Goal: Check status

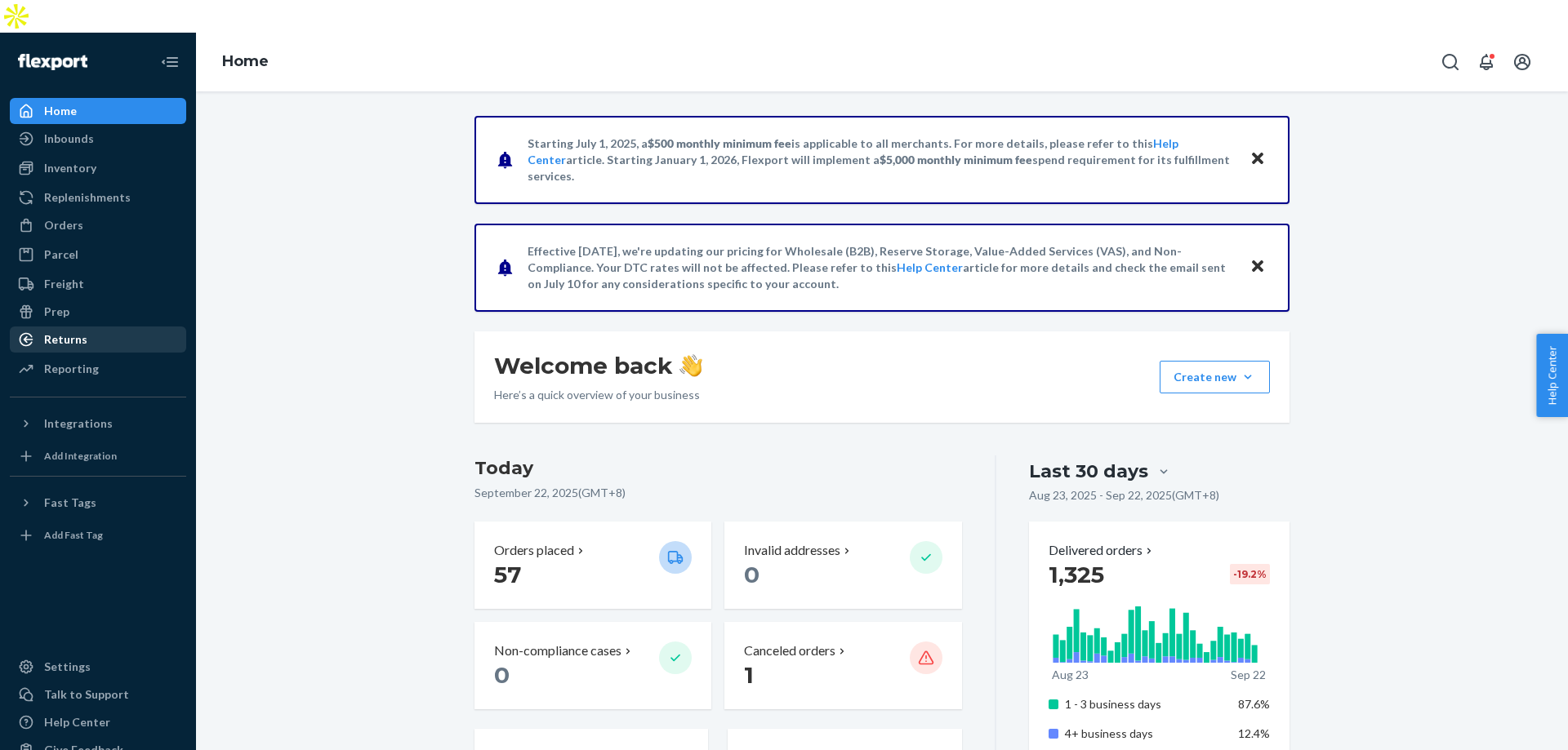
click at [104, 328] on div "Returns" at bounding box center [99, 339] width 174 height 23
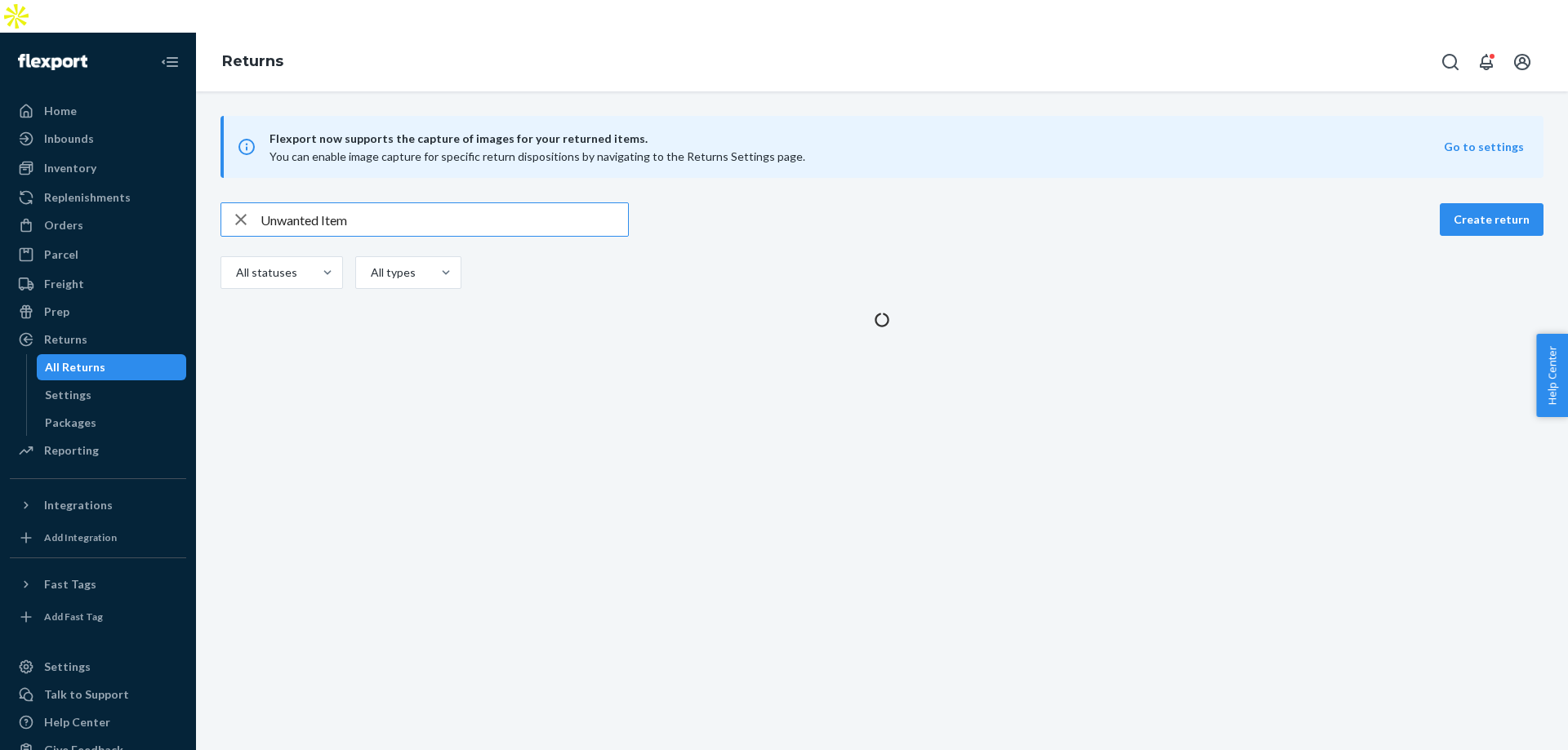
type input "Unwanted Item"
drag, startPoint x: 227, startPoint y: 187, endPoint x: 246, endPoint y: 57, distance: 131.4
click at [227, 203] on div "button" at bounding box center [241, 219] width 39 height 33
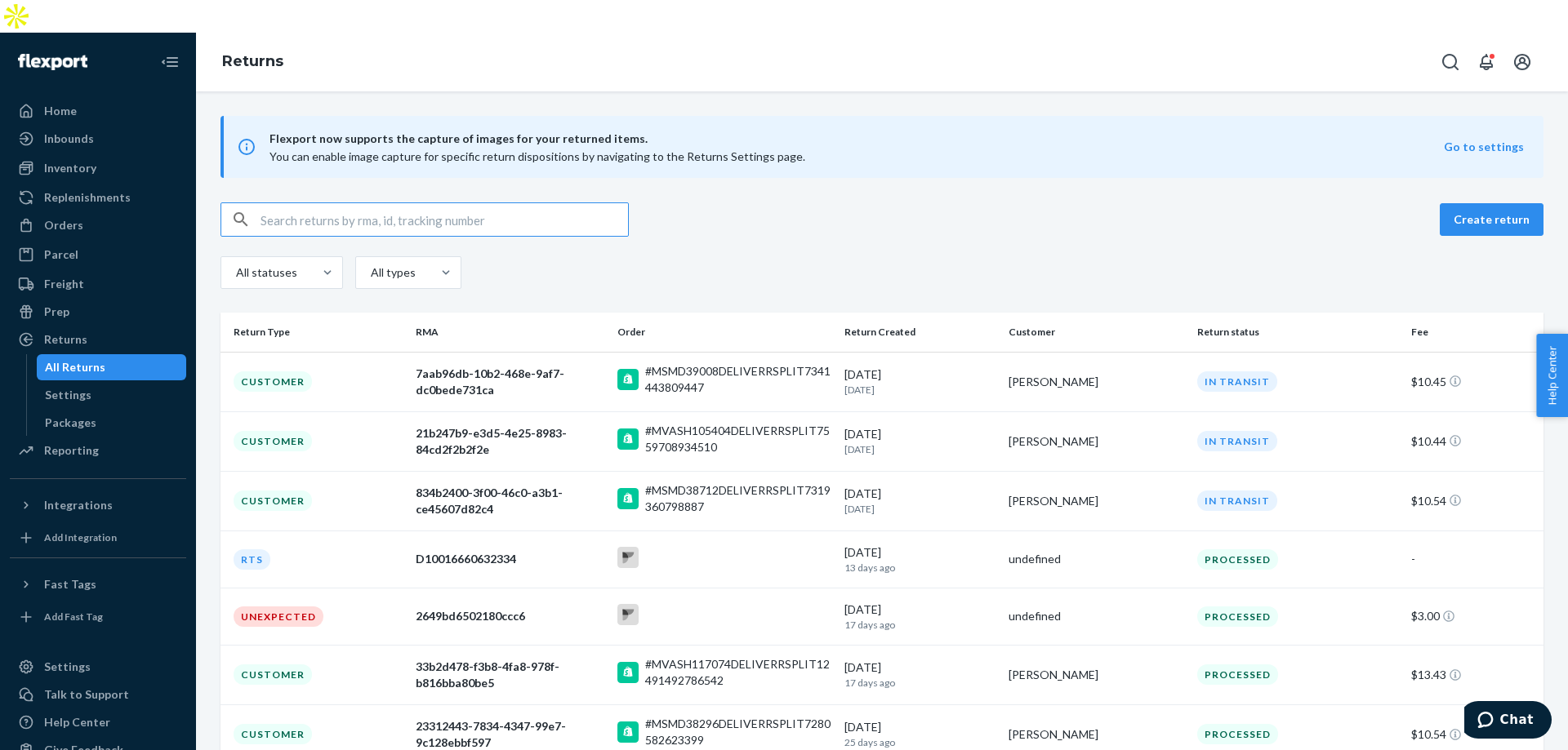
click at [371, 203] on input "text" at bounding box center [444, 219] width 368 height 33
paste input "[PERSON_NAME]"
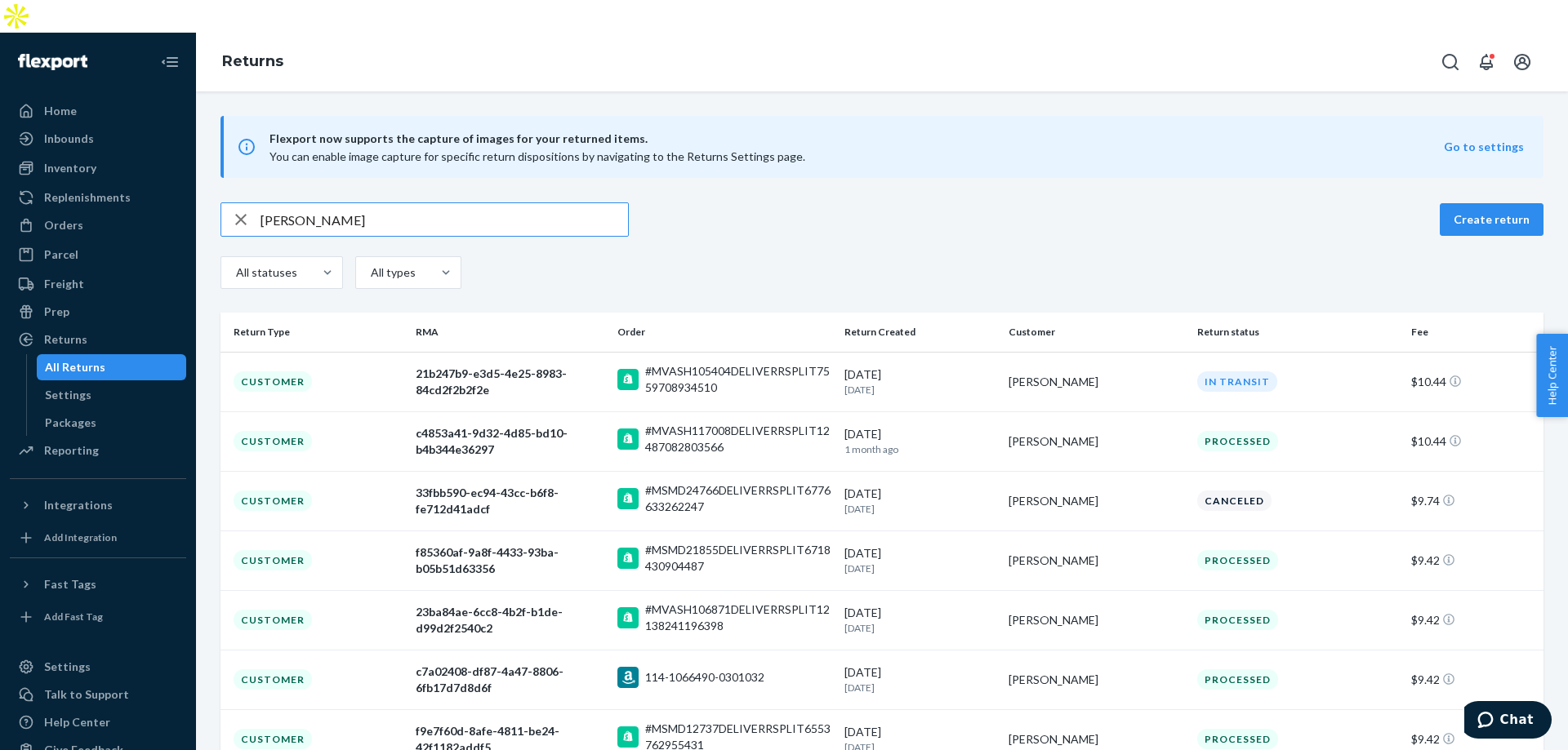
type input "[PERSON_NAME]"
